Goal: Information Seeking & Learning: Check status

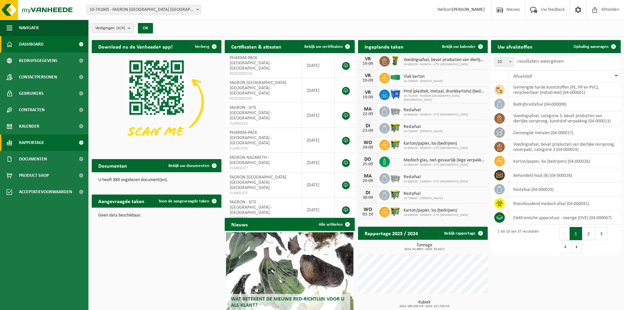
click at [44, 148] on span "Rapportage" at bounding box center [31, 142] width 25 height 16
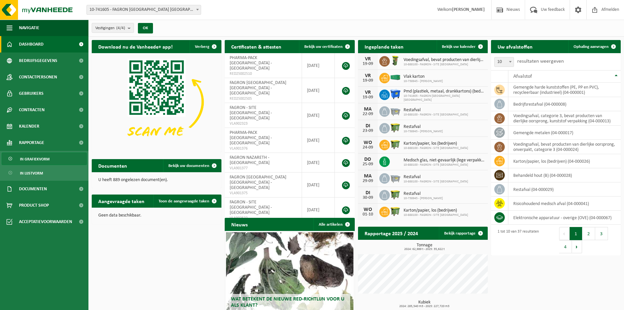
click at [34, 160] on span "In grafiekvorm" at bounding box center [35, 159] width 30 height 12
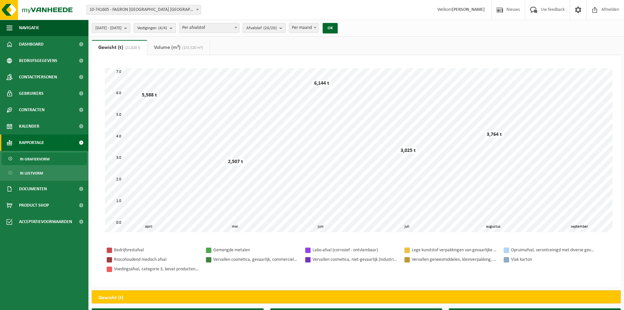
click at [144, 12] on span "10-741605 - FAGRON [GEOGRAPHIC_DATA] [GEOGRAPHIC_DATA] - [GEOGRAPHIC_DATA]" at bounding box center [144, 9] width 114 height 9
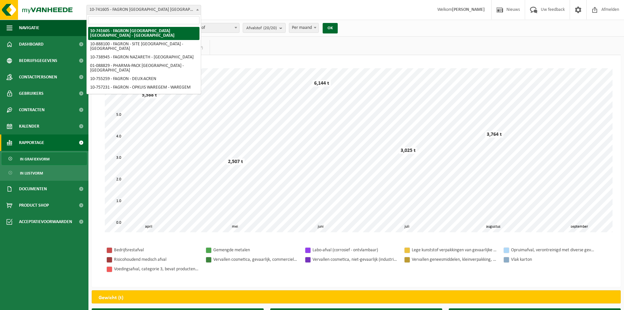
click at [144, 12] on span "10-741605 - FAGRON [GEOGRAPHIC_DATA] [GEOGRAPHIC_DATA] - [GEOGRAPHIC_DATA]" at bounding box center [144, 9] width 114 height 9
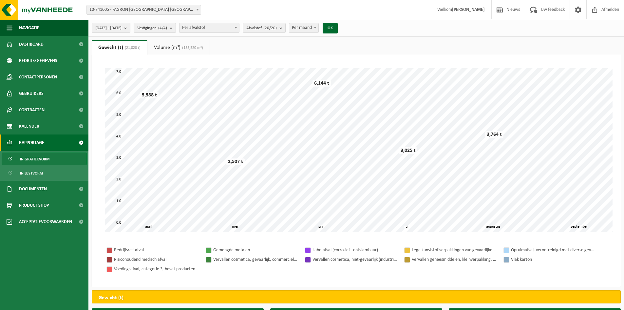
click at [122, 28] on span "[DATE] - [DATE]" at bounding box center [108, 28] width 26 height 10
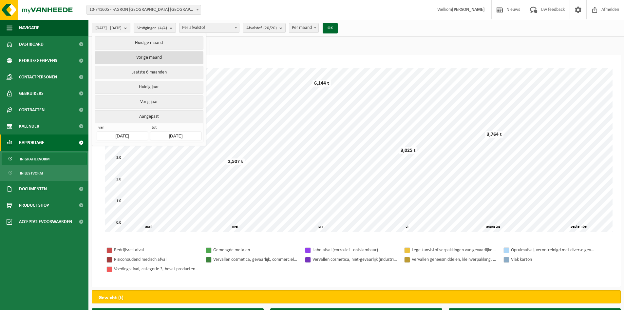
click at [149, 59] on button "Vorige maand" at bounding box center [149, 57] width 108 height 13
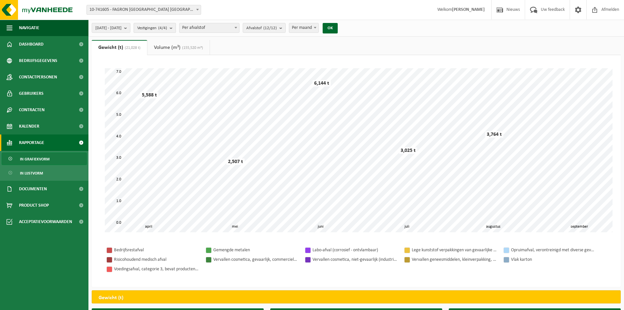
click at [167, 30] on count "(4/4)" at bounding box center [162, 28] width 9 height 4
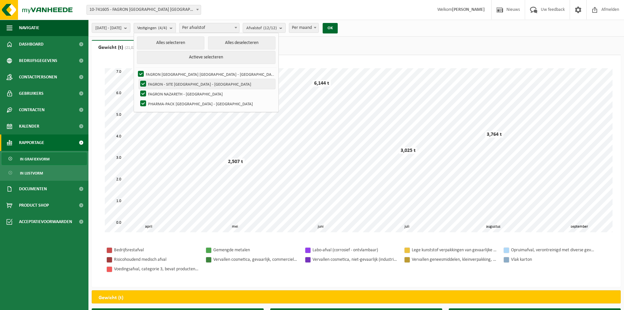
click at [159, 83] on label "FAGRON - SITE [GEOGRAPHIC_DATA] - [GEOGRAPHIC_DATA]" at bounding box center [207, 84] width 136 height 10
click at [138, 79] on input "FAGRON - SITE [GEOGRAPHIC_DATA] - [GEOGRAPHIC_DATA]" at bounding box center [138, 79] width 0 height 0
checkbox input "false"
click at [276, 47] on ul "Gewicht (t) (21,028 t) Volume (m³) (155,520 m³)" at bounding box center [356, 47] width 529 height 15
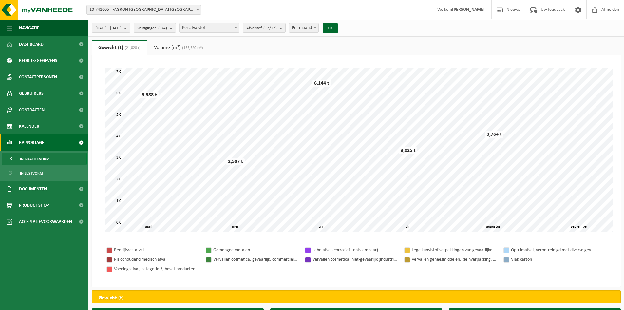
click at [319, 29] on span "Per maand" at bounding box center [303, 27] width 29 height 9
click at [286, 28] on button "Afvalstof (12/12)" at bounding box center [264, 28] width 43 height 10
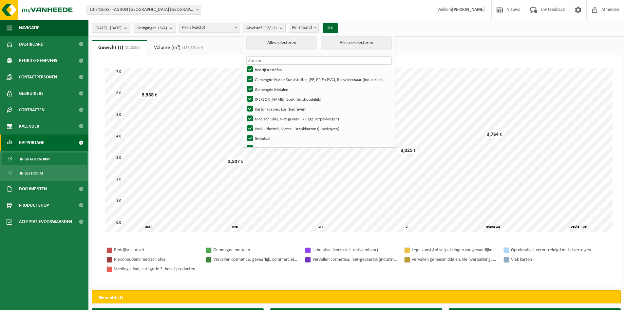
click at [286, 28] on button "Afvalstof (12/12)" at bounding box center [264, 28] width 43 height 10
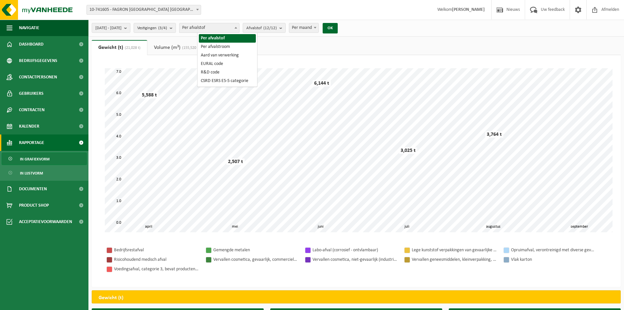
click at [238, 25] on span "Per afvalstof" at bounding box center [210, 27] width 60 height 9
click at [338, 28] on button "OK" at bounding box center [330, 28] width 15 height 10
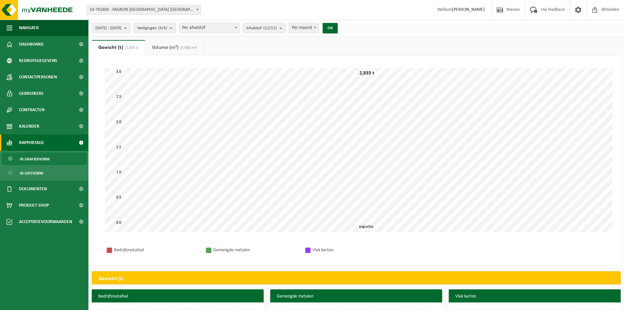
click at [160, 10] on span "10-741605 - FAGRON [GEOGRAPHIC_DATA] [GEOGRAPHIC_DATA] - [GEOGRAPHIC_DATA]" at bounding box center [144, 9] width 114 height 9
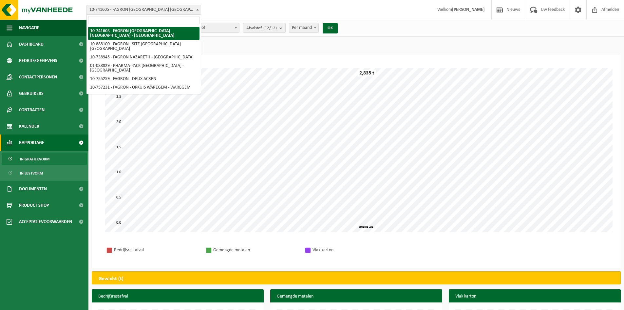
click at [160, 10] on span "10-741605 - FAGRON [GEOGRAPHIC_DATA] [GEOGRAPHIC_DATA] - [GEOGRAPHIC_DATA]" at bounding box center [144, 9] width 114 height 9
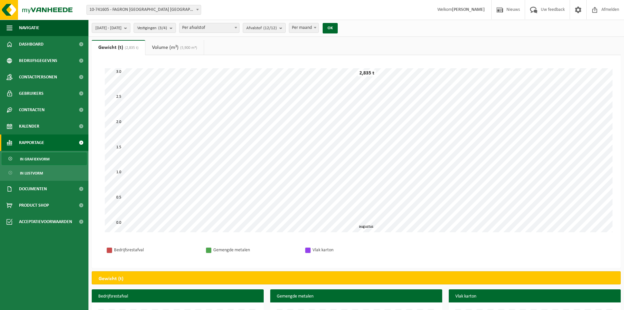
click at [191, 46] on span "(5,900 m³)" at bounding box center [188, 48] width 19 height 4
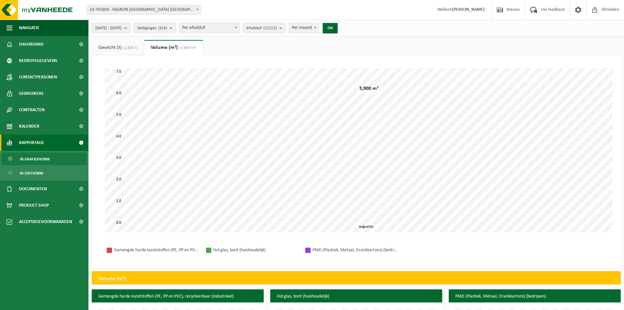
click at [130, 26] on b "submit" at bounding box center [127, 27] width 6 height 9
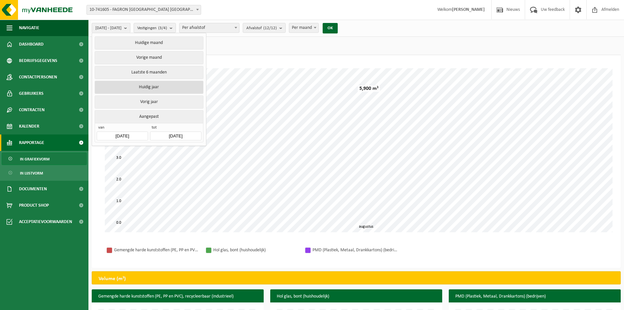
click at [153, 89] on button "Huidig jaar" at bounding box center [149, 87] width 108 height 13
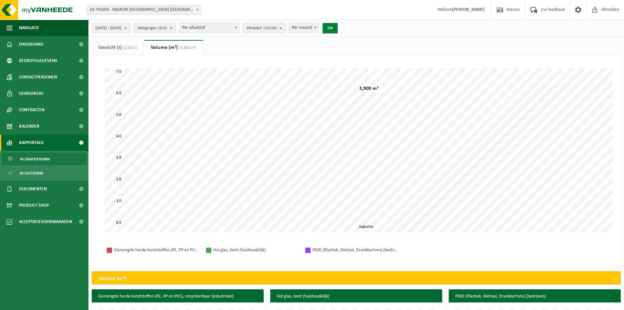
click at [338, 29] on button "OK" at bounding box center [330, 28] width 15 height 10
